Goal: Information Seeking & Learning: Learn about a topic

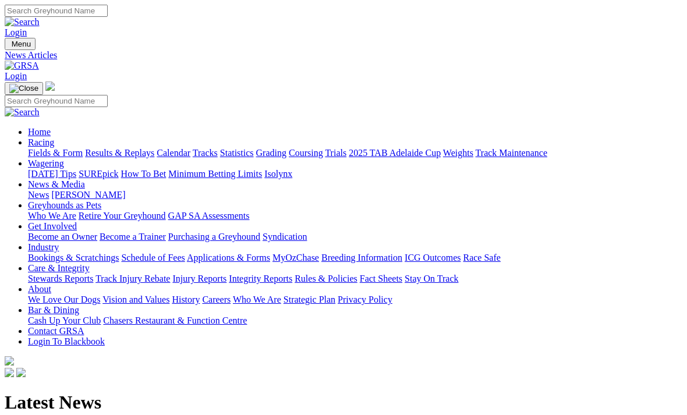
click at [54, 137] on link "Racing" at bounding box center [41, 142] width 26 height 10
click at [62, 148] on link "Fields & Form" at bounding box center [55, 153] width 55 height 10
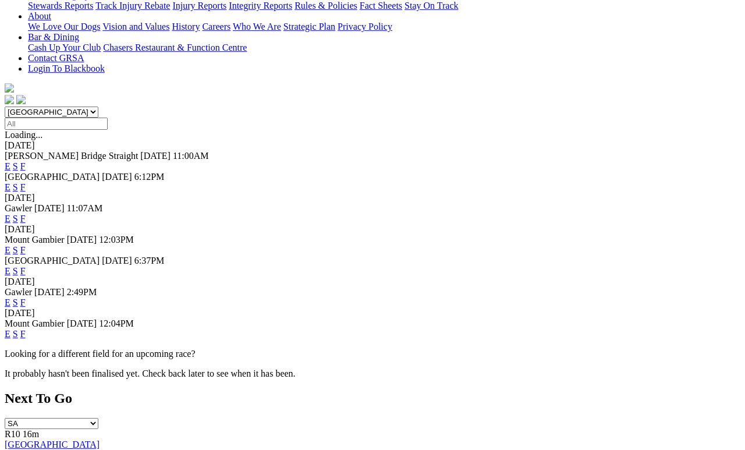
scroll to position [273, 0]
click at [26, 297] on link "F" at bounding box center [22, 302] width 5 height 10
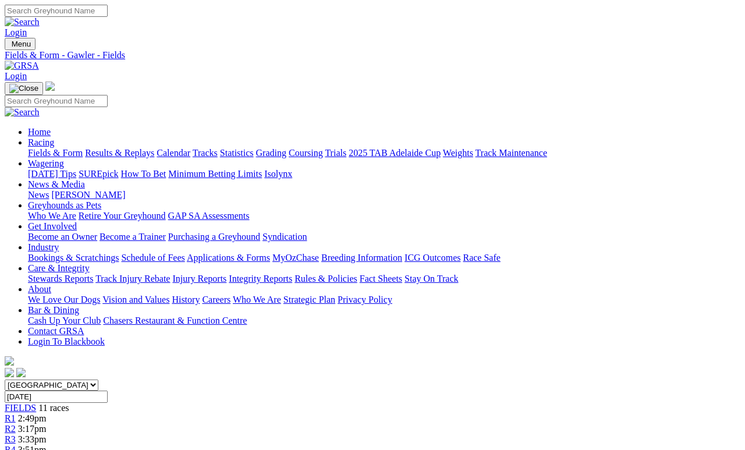
click at [47, 445] on span "3:51pm" at bounding box center [32, 450] width 29 height 10
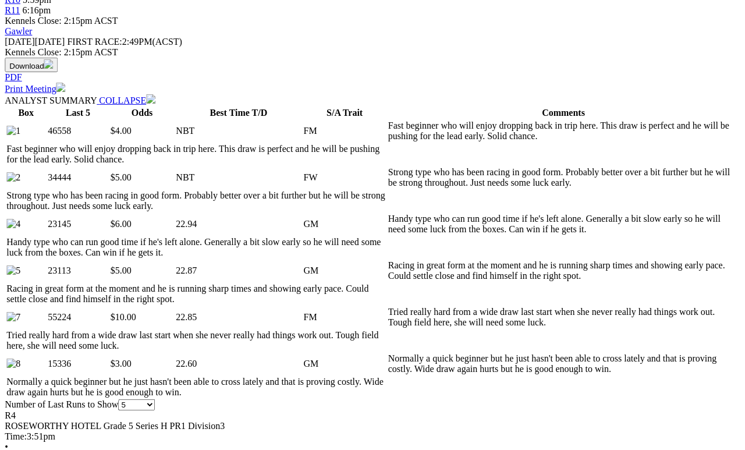
scroll to position [580, 13]
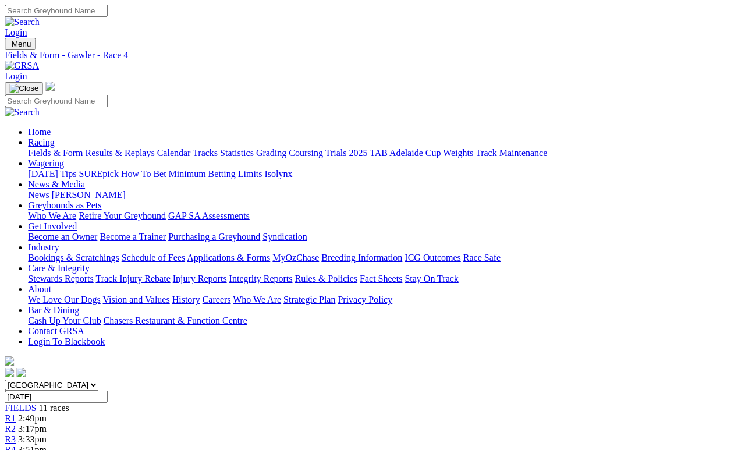
scroll to position [0, 13]
click at [126, 148] on link "Results & Replays" at bounding box center [119, 153] width 69 height 10
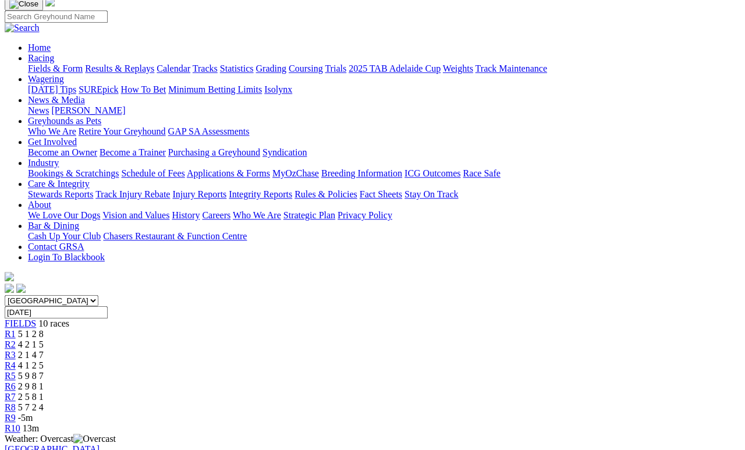
scroll to position [84, 0]
click at [219, 340] on div "R2 4 2 1 5" at bounding box center [373, 345] width 736 height 10
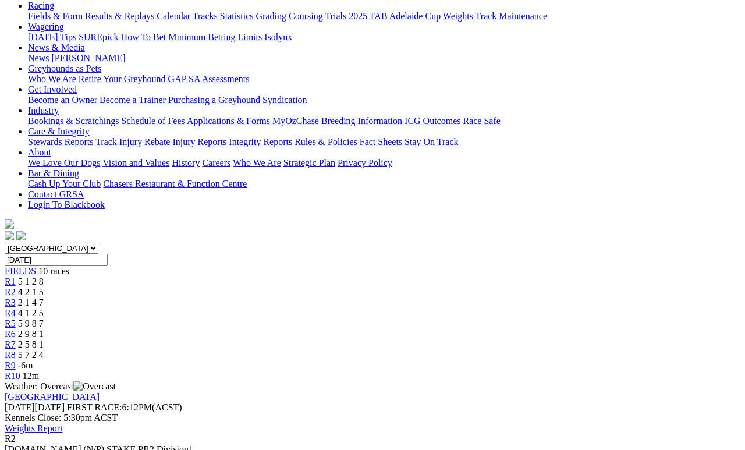
scroll to position [123, 0]
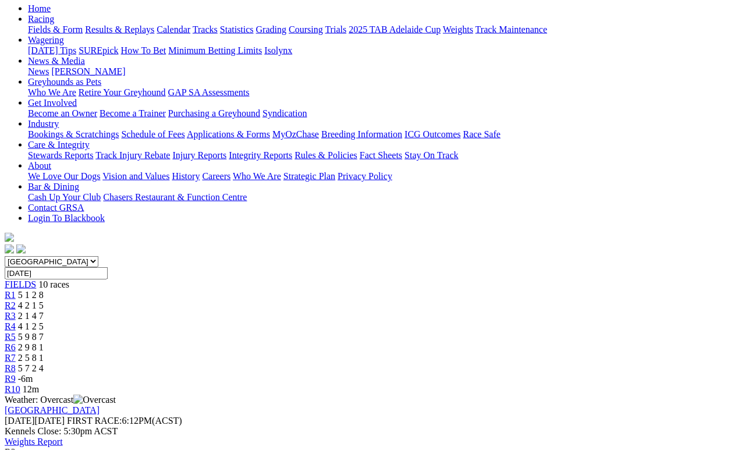
click at [44, 311] on span "2 1 4 7" at bounding box center [31, 316] width 26 height 10
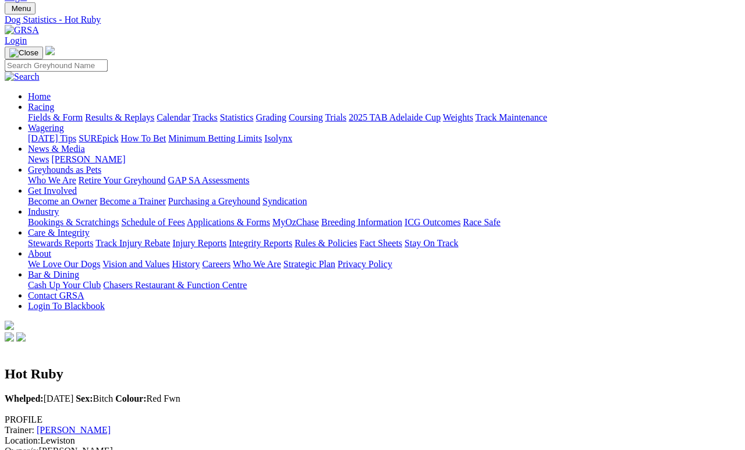
scroll to position [32, 0]
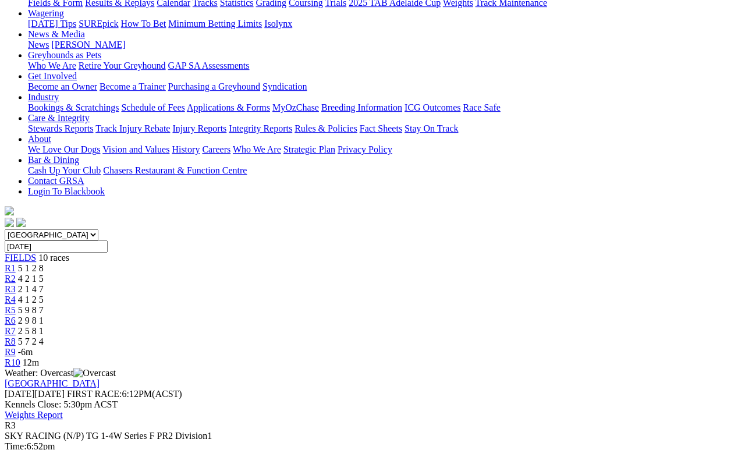
scroll to position [150, 0]
click at [44, 294] on span "4 1 2 5" at bounding box center [31, 299] width 26 height 10
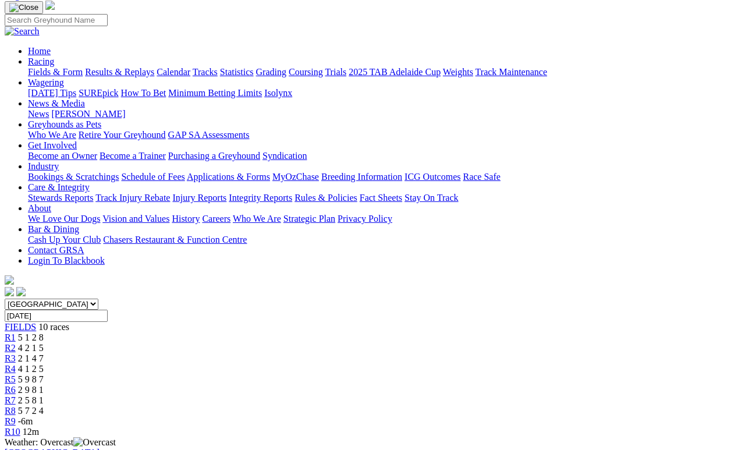
scroll to position [102, 0]
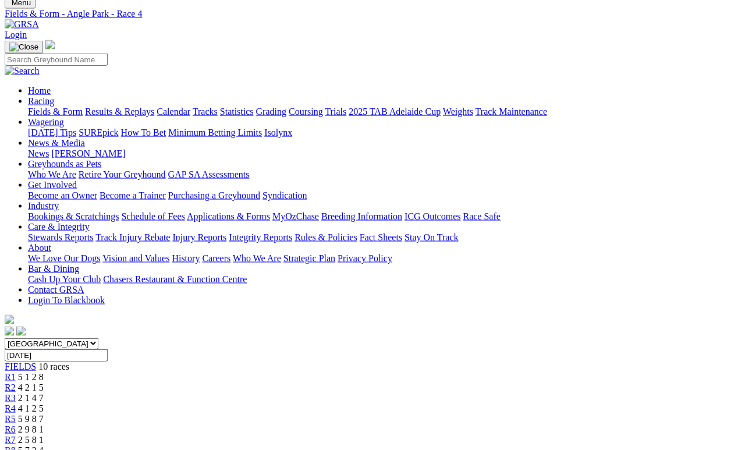
scroll to position [42, 0]
click at [44, 413] on span "5 9 8 7" at bounding box center [31, 418] width 26 height 10
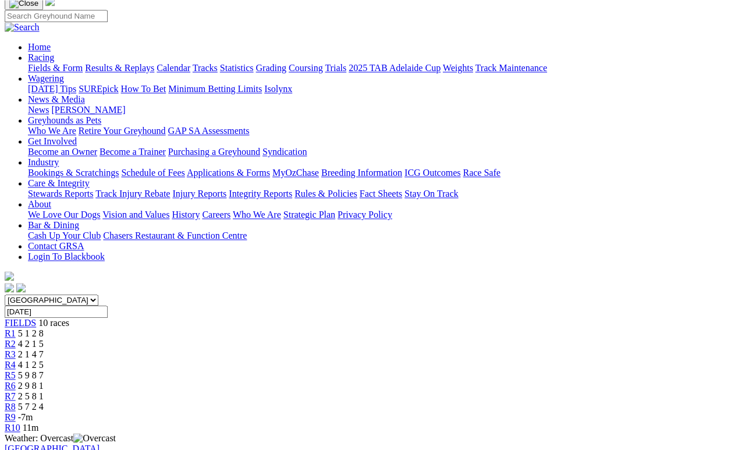
scroll to position [37, 0]
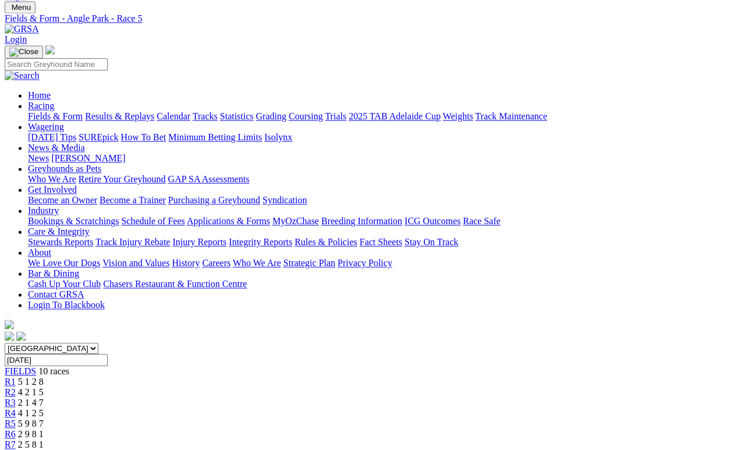
click at [44, 429] on span "2 9 8 1" at bounding box center [31, 434] width 26 height 10
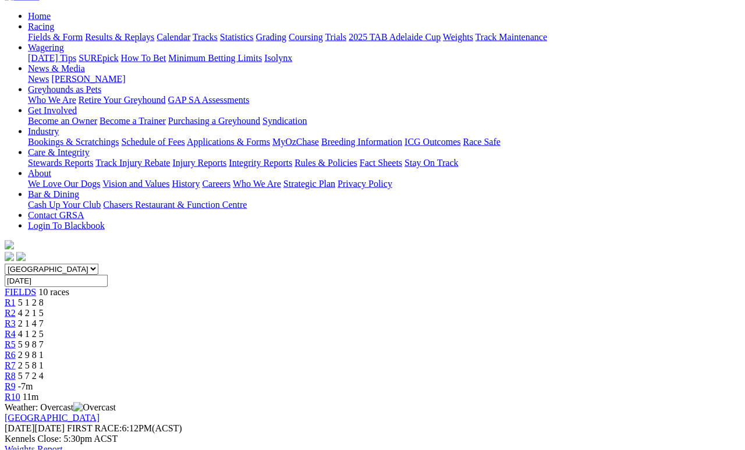
scroll to position [219, 0]
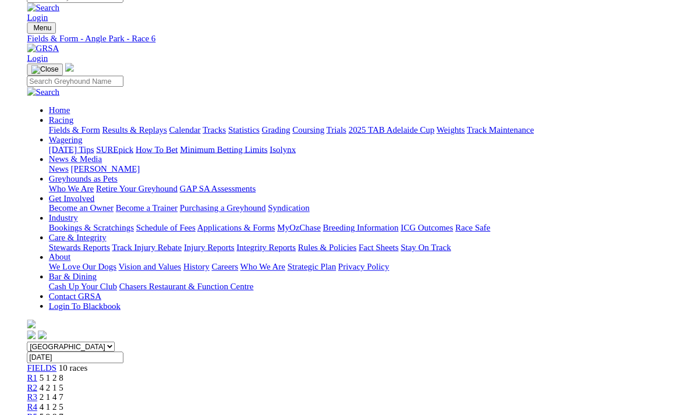
scroll to position [234, 0]
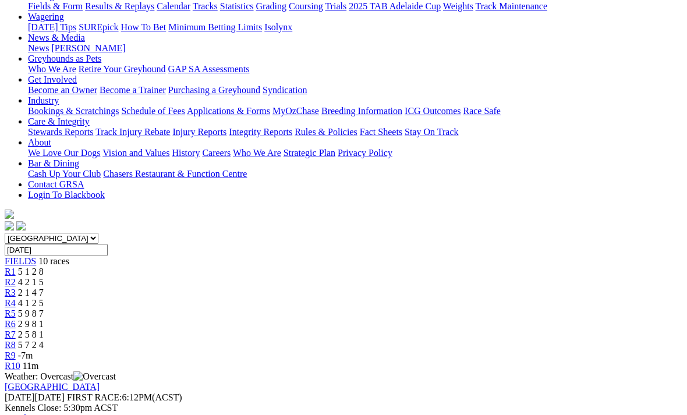
scroll to position [144, 0]
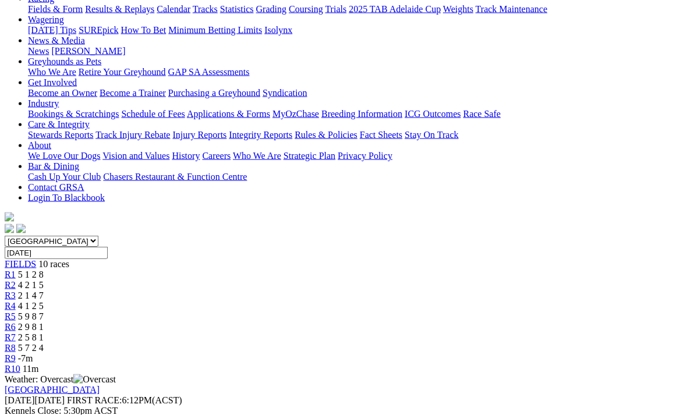
click at [16, 332] on link "R7" at bounding box center [10, 337] width 11 height 10
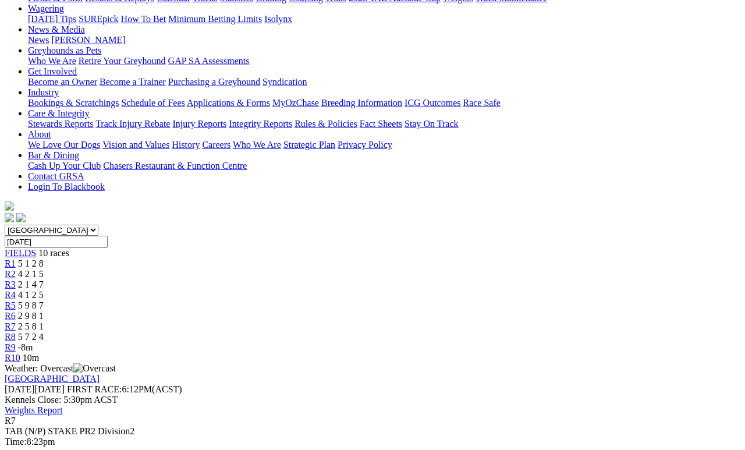
scroll to position [149, 0]
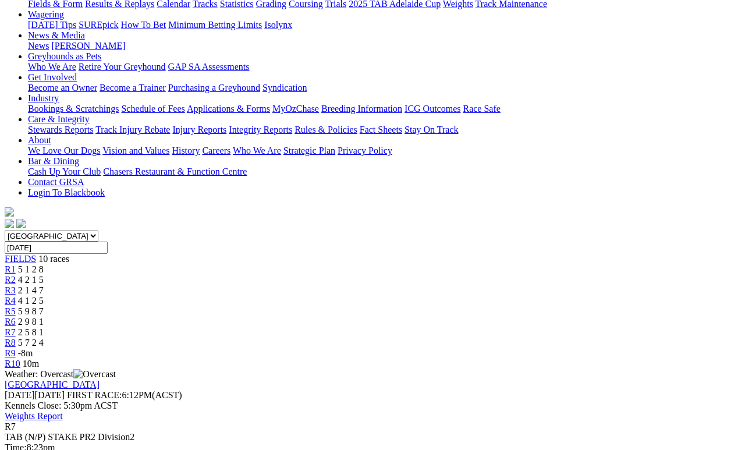
click at [44, 338] on span "5 7 2 4" at bounding box center [31, 343] width 26 height 10
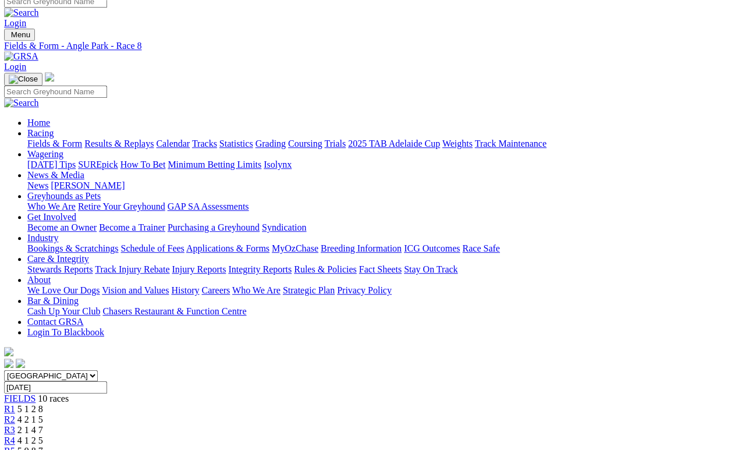
scroll to position [0, 1]
